Goal: Transaction & Acquisition: Purchase product/service

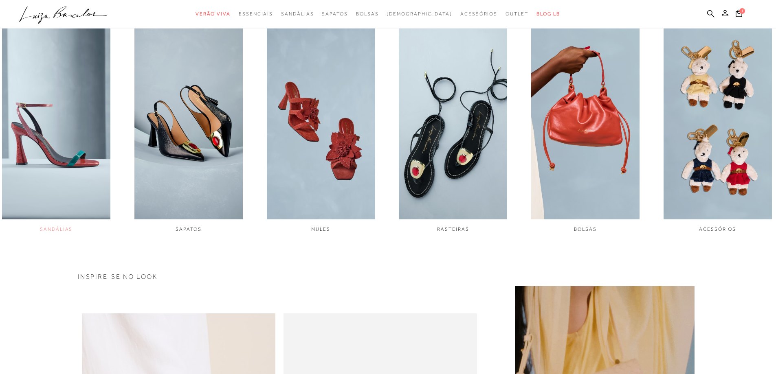
click at [76, 160] on img "1 / 6" at bounding box center [56, 118] width 108 height 203
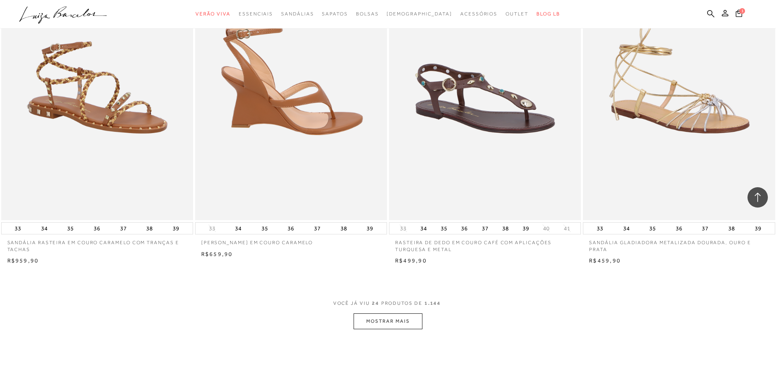
scroll to position [1834, 0]
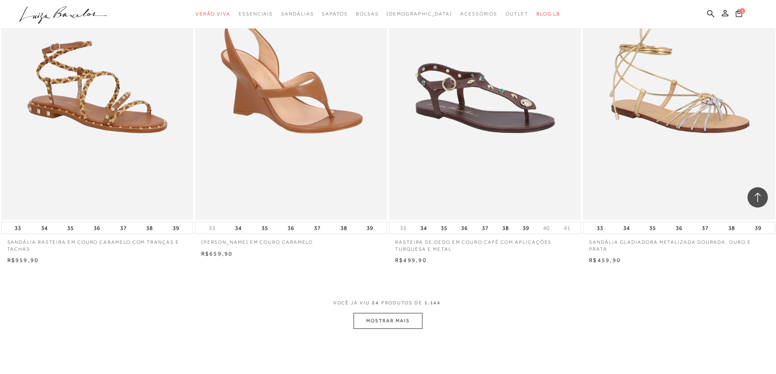
click at [392, 316] on button "MOSTRAR MAIS" at bounding box center [388, 321] width 68 height 16
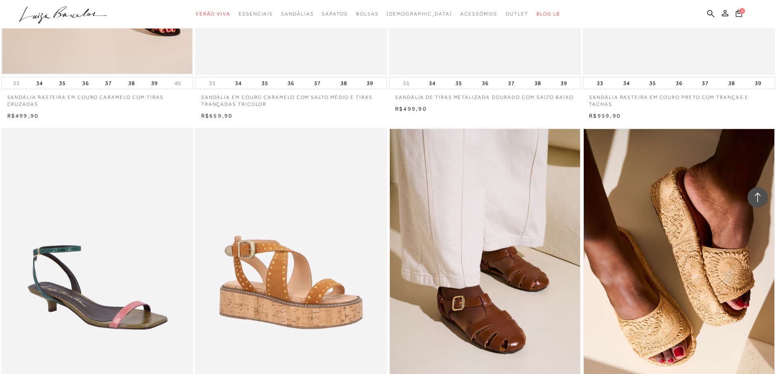
scroll to position [3423, 0]
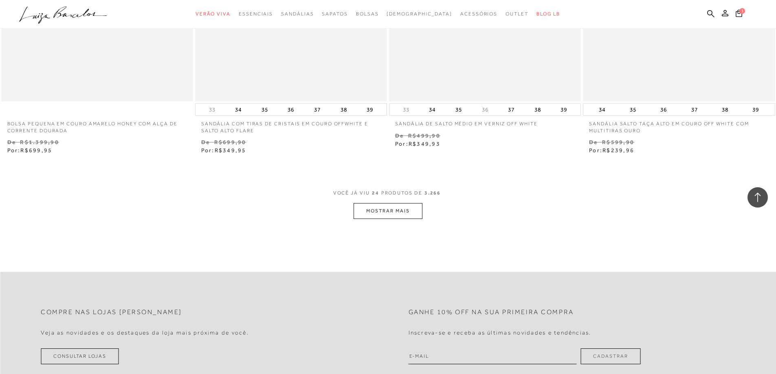
scroll to position [1996, 0]
click at [393, 211] on button "MOSTRAR MAIS" at bounding box center [388, 210] width 68 height 16
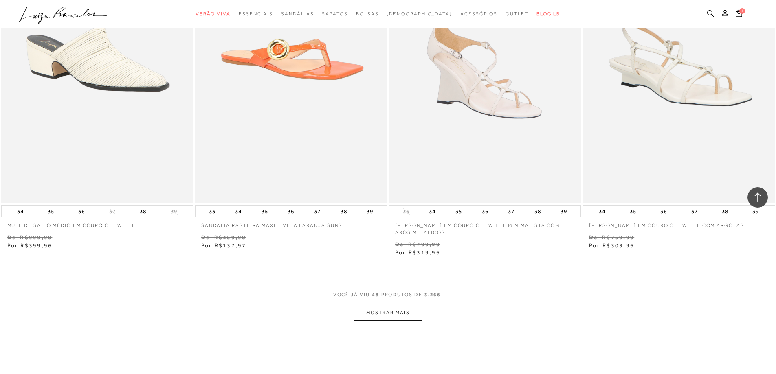
scroll to position [3993, 0]
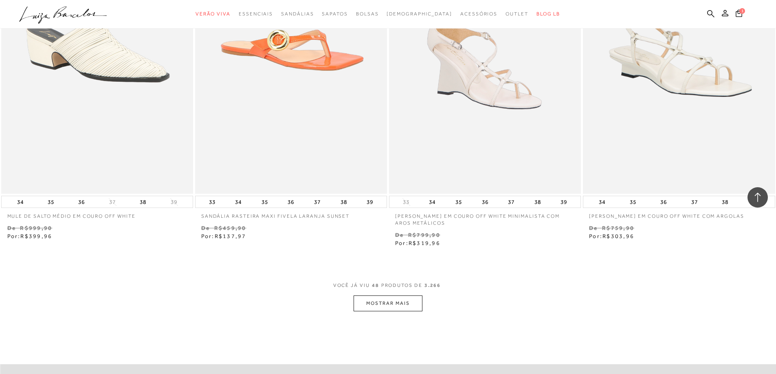
click at [390, 302] on button "MOSTRAR MAIS" at bounding box center [388, 304] width 68 height 16
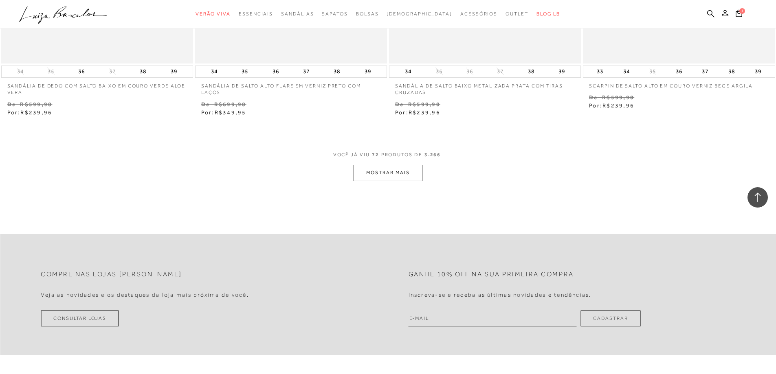
scroll to position [6234, 0]
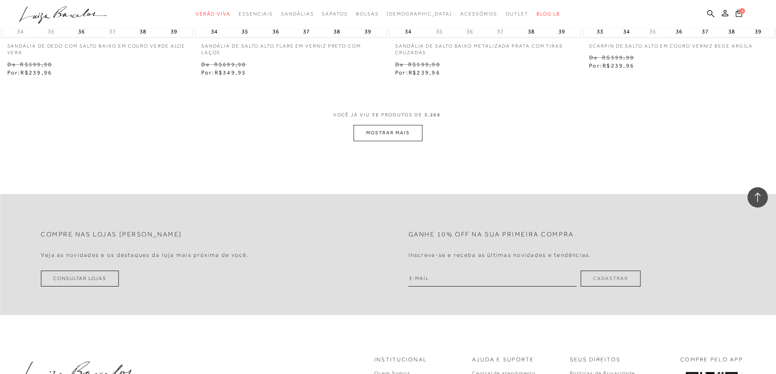
click at [410, 136] on button "MOSTRAR MAIS" at bounding box center [388, 133] width 68 height 16
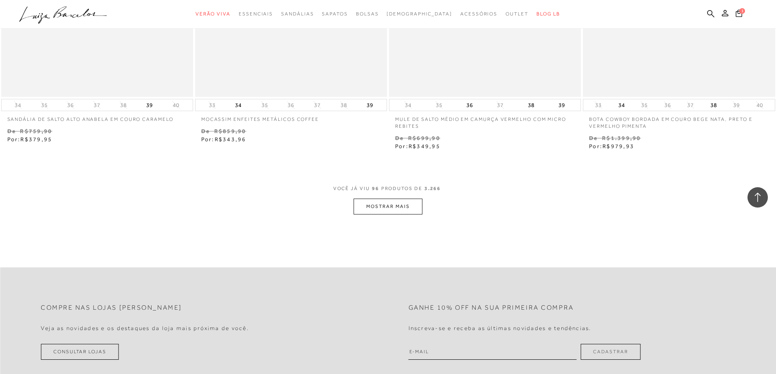
scroll to position [8312, 0]
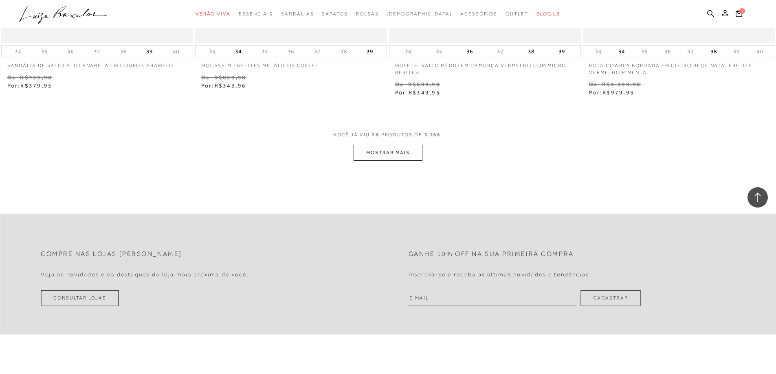
click at [394, 150] on button "MOSTRAR MAIS" at bounding box center [388, 153] width 68 height 16
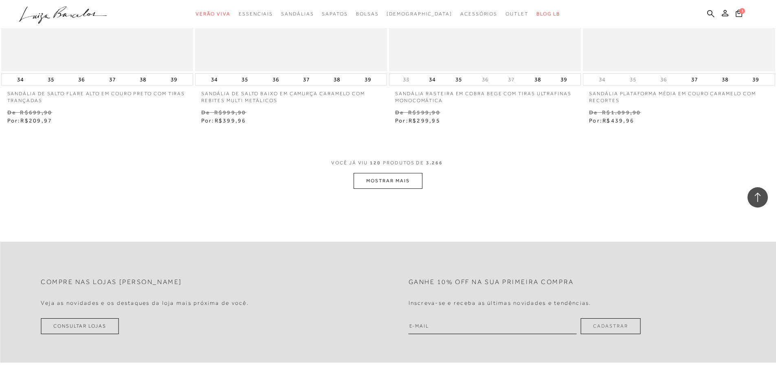
scroll to position [10390, 0]
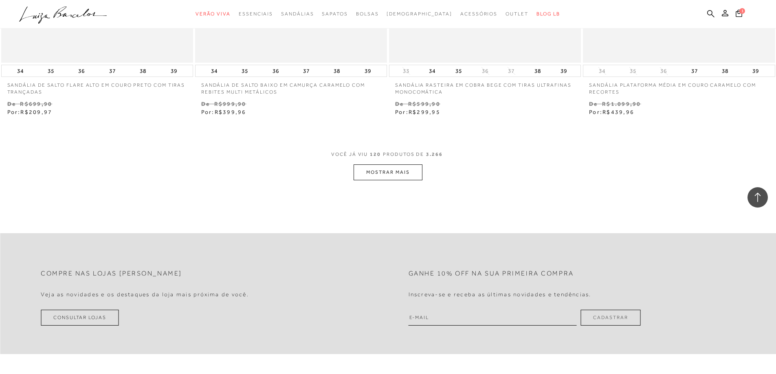
click at [401, 171] on button "MOSTRAR MAIS" at bounding box center [388, 173] width 68 height 16
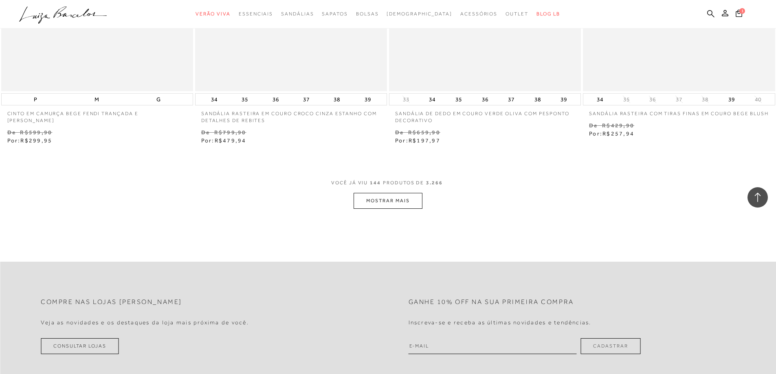
scroll to position [12468, 0]
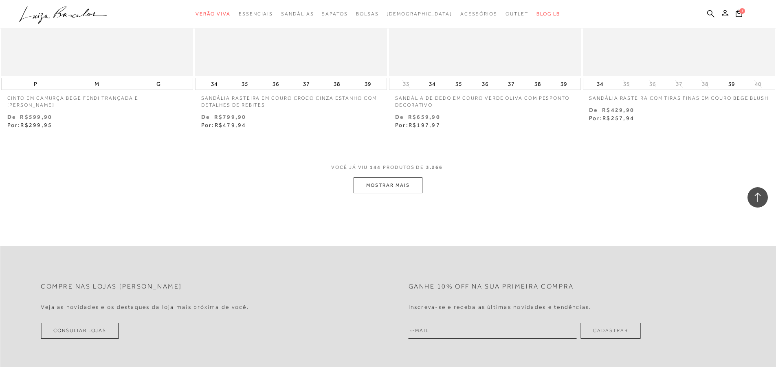
click at [388, 187] on button "MOSTRAR MAIS" at bounding box center [388, 186] width 68 height 16
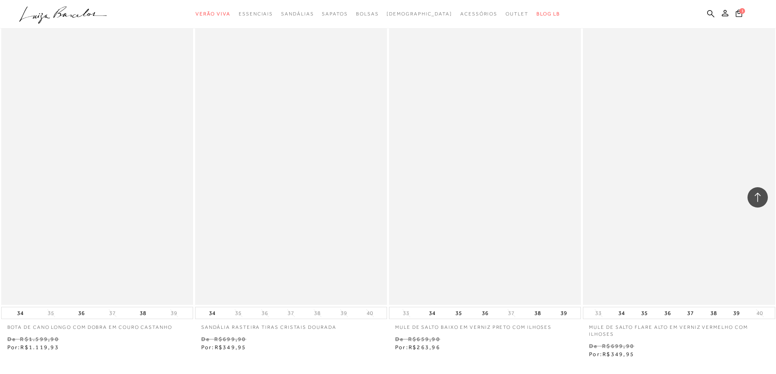
scroll to position [14464, 0]
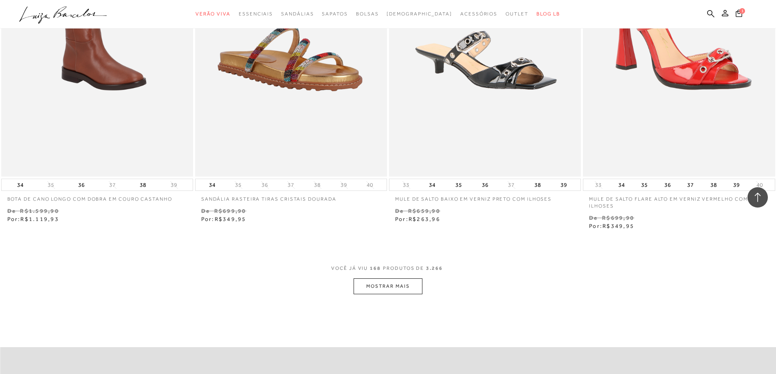
click at [396, 288] on button "MOSTRAR MAIS" at bounding box center [388, 287] width 68 height 16
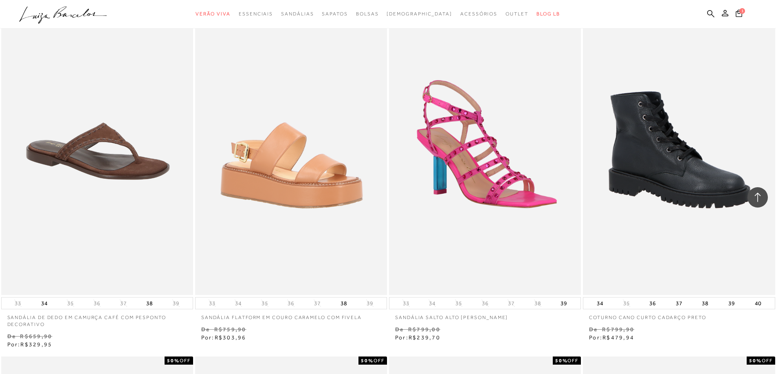
scroll to position [17846, 0]
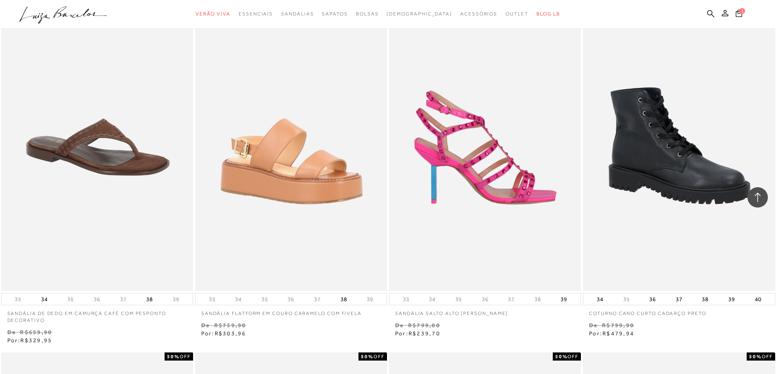
click at [480, 217] on img at bounding box center [485, 147] width 191 height 288
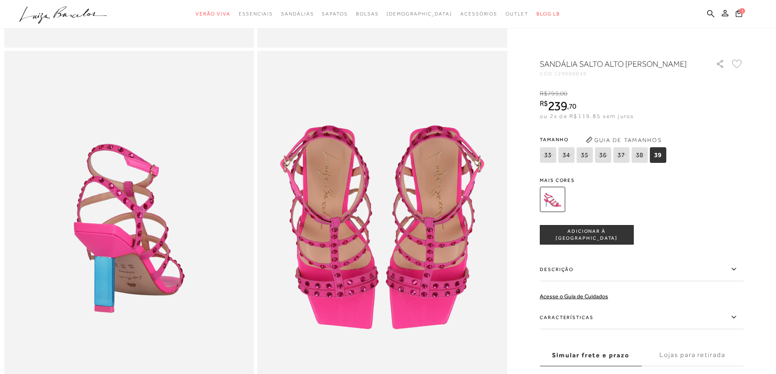
scroll to position [367, 0]
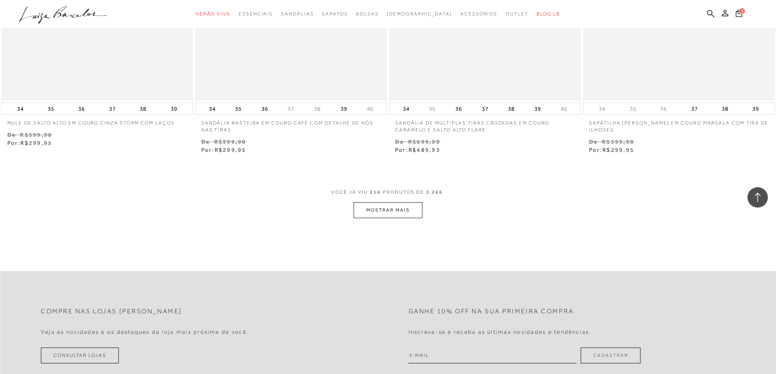
scroll to position [18742, 0]
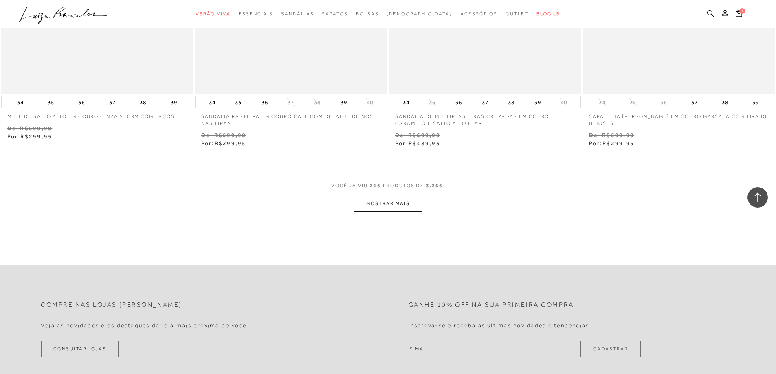
click at [374, 205] on button "MOSTRAR MAIS" at bounding box center [388, 204] width 68 height 16
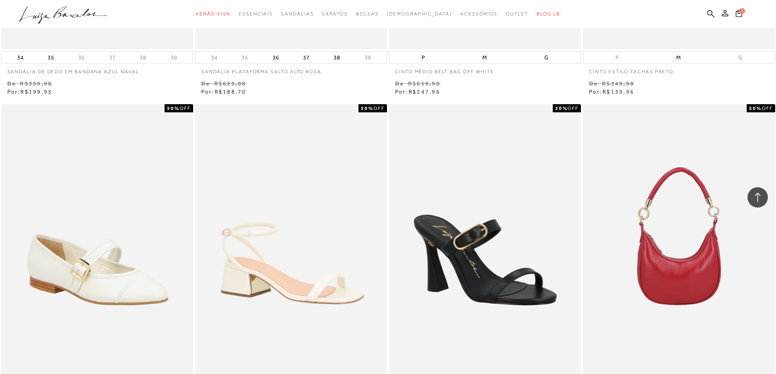
scroll to position [20780, 0]
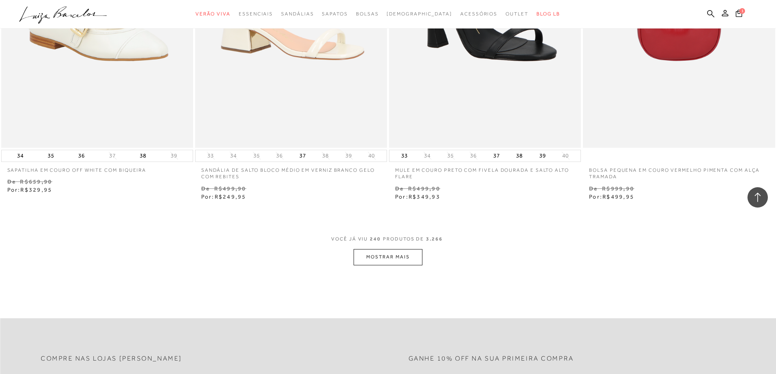
click at [396, 256] on button "MOSTRAR MAIS" at bounding box center [388, 257] width 68 height 16
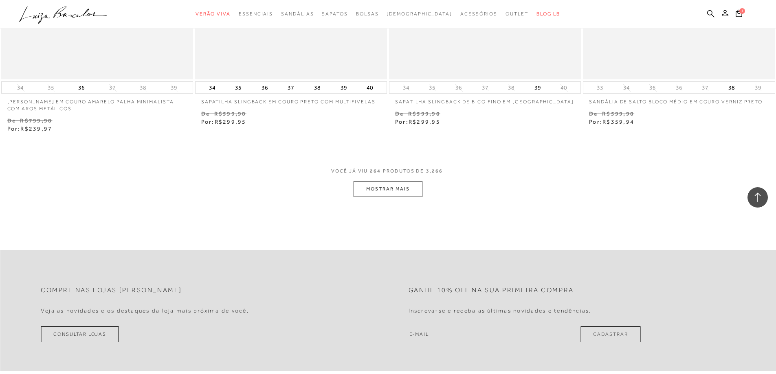
scroll to position [22939, 0]
